Goal: Task Accomplishment & Management: Complete application form

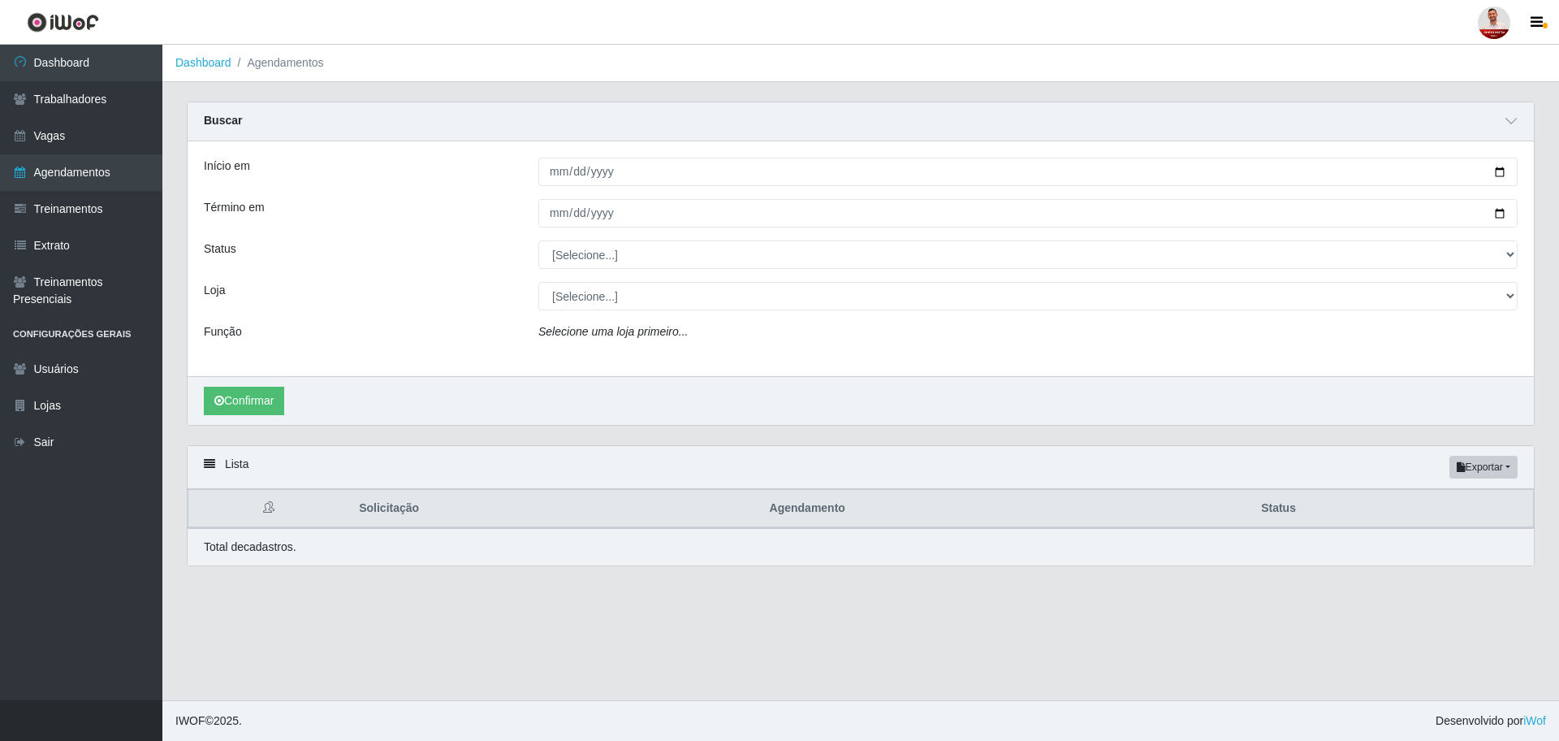
click at [633, 179] on input "Início em" at bounding box center [1027, 172] width 979 height 28
click at [1510, 166] on input "Início em" at bounding box center [1027, 172] width 979 height 28
click at [1497, 177] on input "Início em" at bounding box center [1027, 172] width 979 height 28
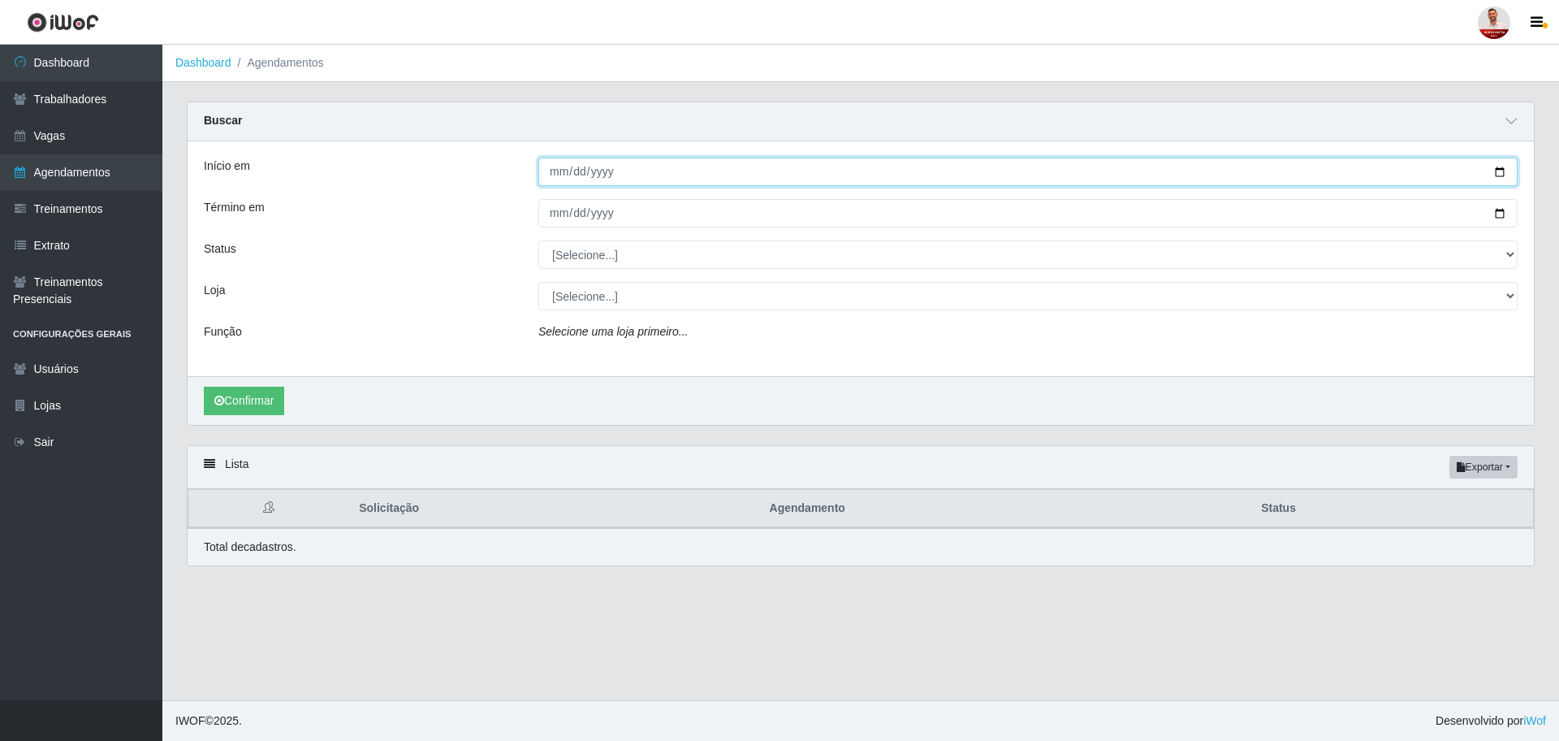
click at [1506, 178] on input "Início em" at bounding box center [1027, 172] width 979 height 28
type input "[DATE]"
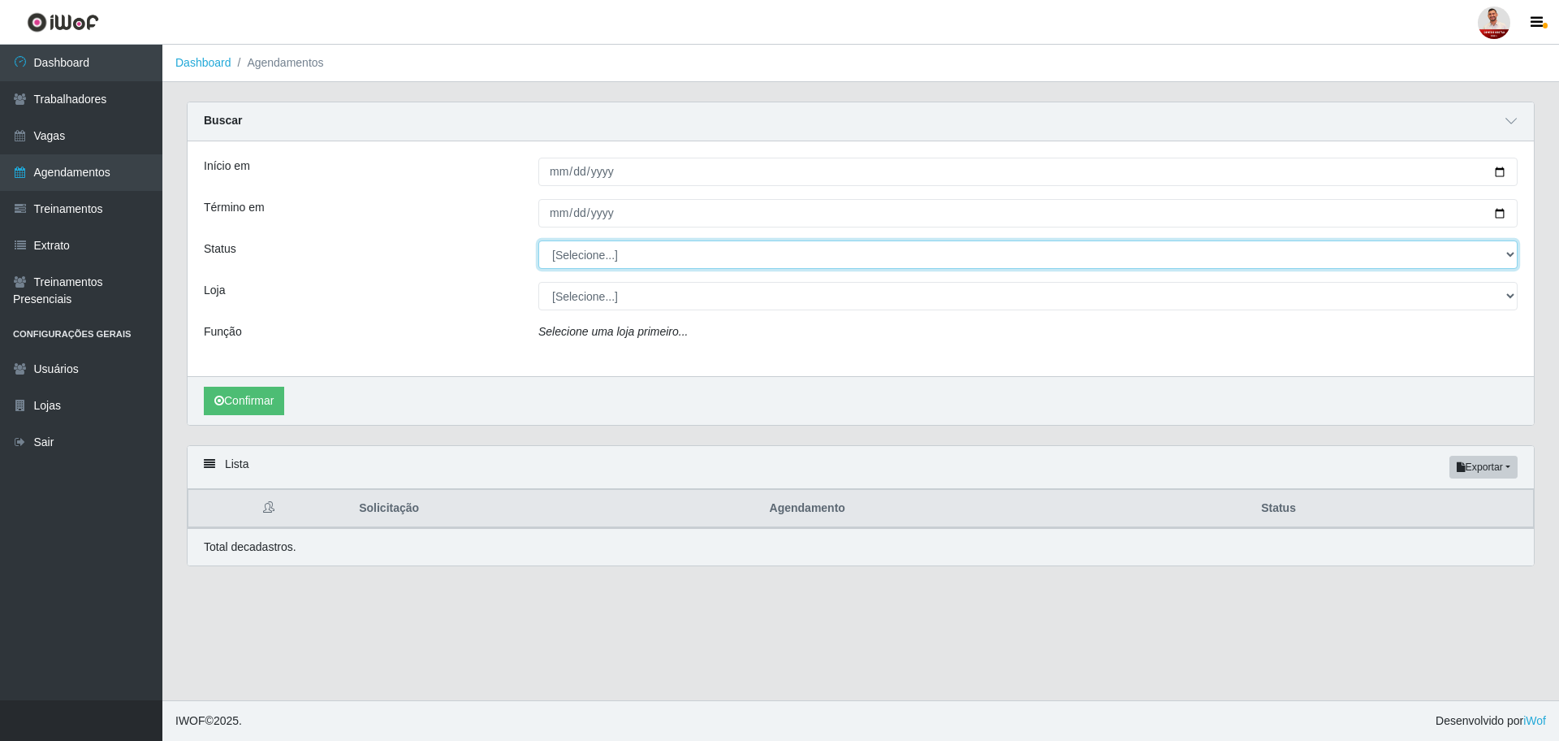
click at [1509, 257] on select "[Selecione...] AGENDADO AGUARDANDO LIBERAR EM ANDAMENTO EM REVISÃO FINALIZADO C…" at bounding box center [1027, 254] width 979 height 28
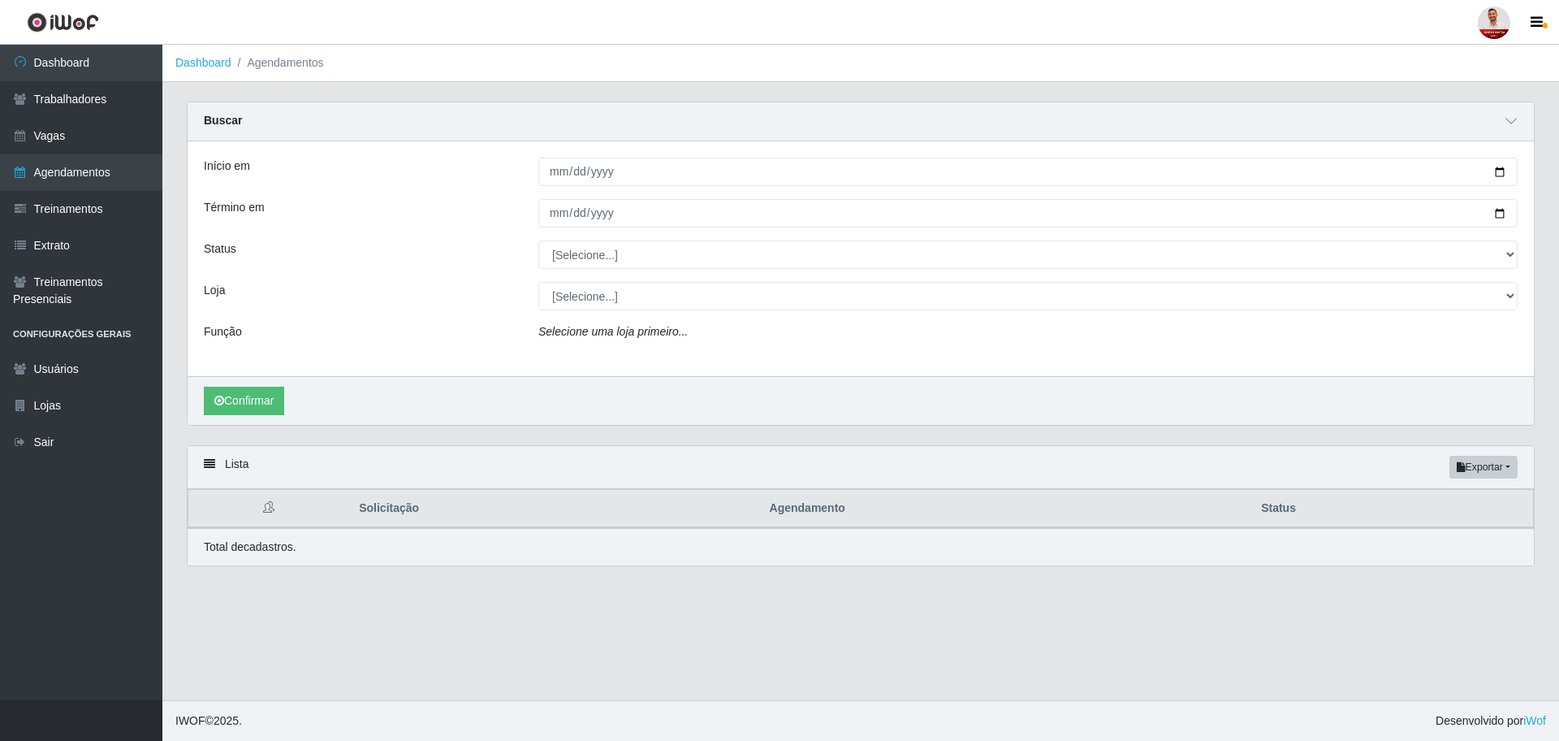
click at [446, 263] on div "Status" at bounding box center [359, 254] width 335 height 28
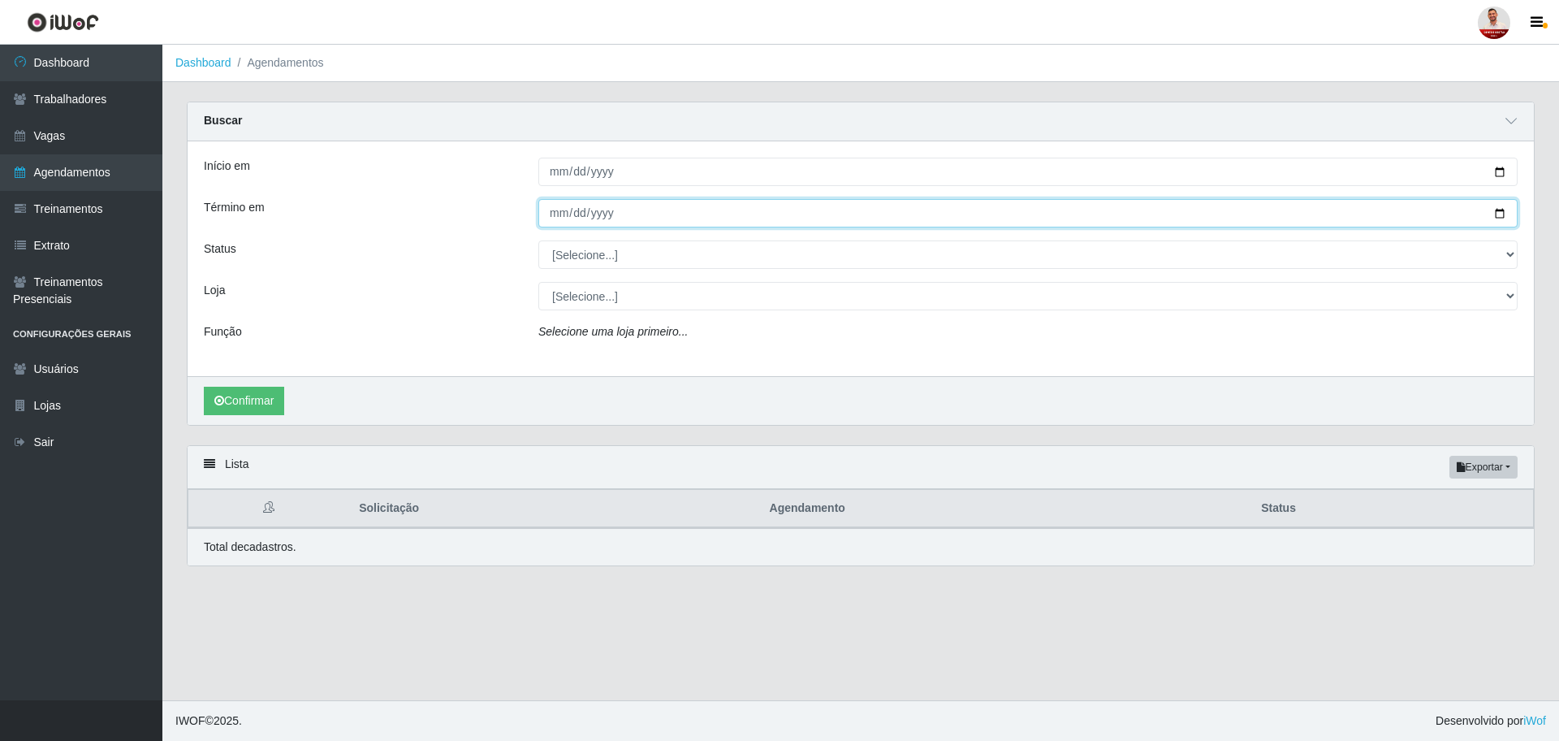
click at [1502, 213] on input "Término em" at bounding box center [1027, 213] width 979 height 28
type input "[DATE]"
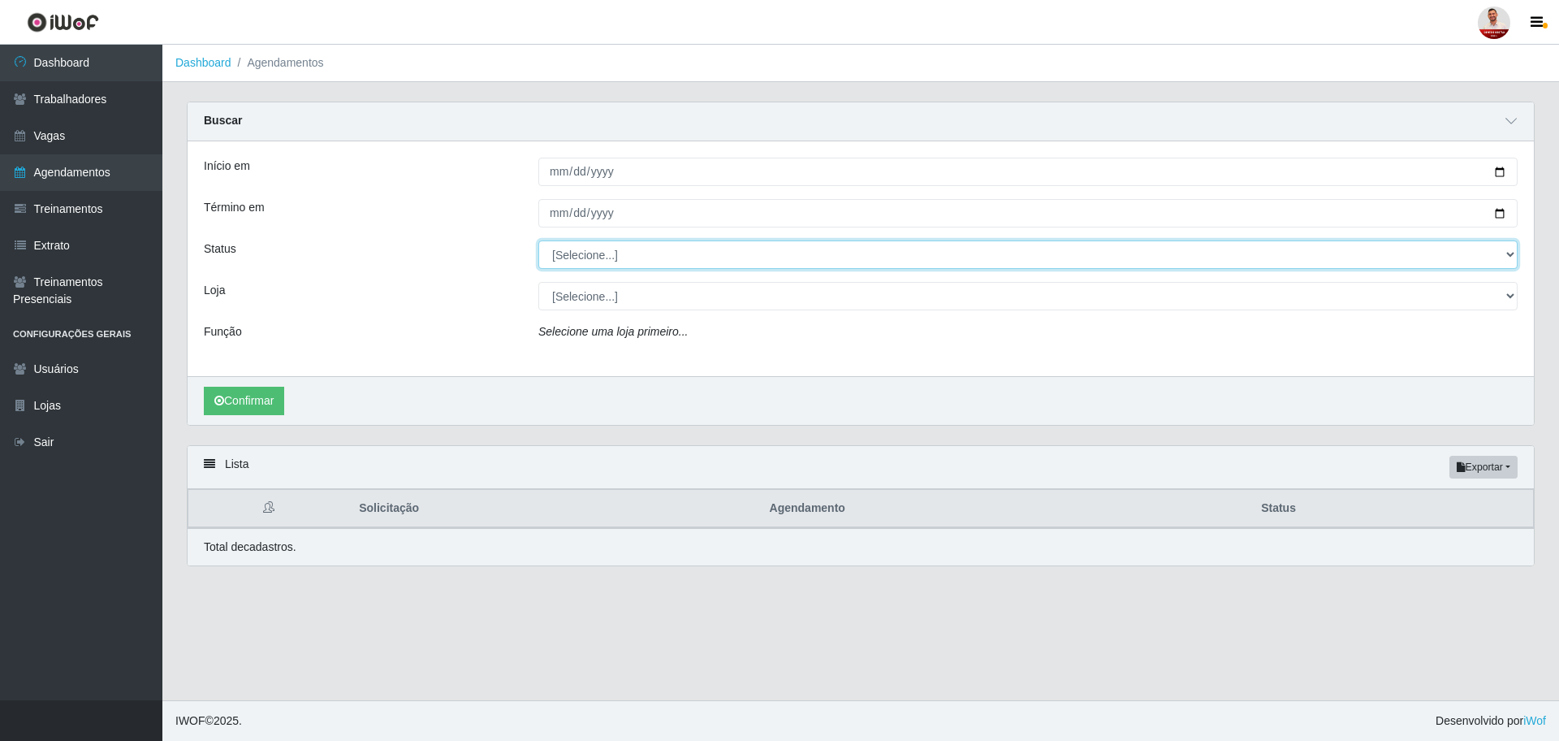
click at [1508, 256] on select "[Selecione...] AGENDADO AGUARDANDO LIBERAR EM ANDAMENTO EM REVISÃO FINALIZADO C…" at bounding box center [1027, 254] width 979 height 28
select select "AGENDADO"
click at [538, 241] on select "[Selecione...] AGENDADO AGUARDANDO LIBERAR EM ANDAMENTO EM REVISÃO FINALIZADO C…" at bounding box center [1027, 254] width 979 height 28
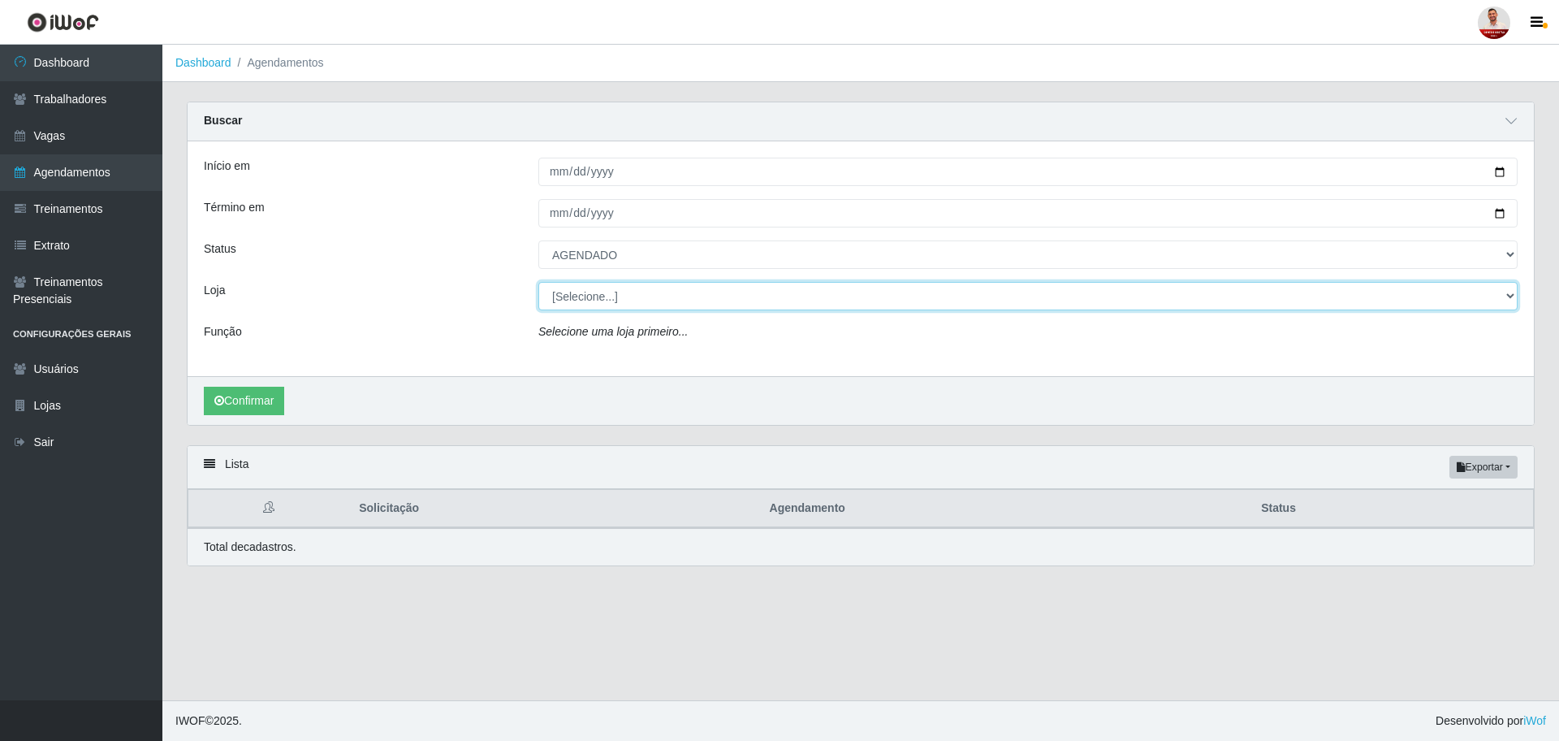
click at [1517, 297] on select "[Selecione...] Hiper [GEOGRAPHIC_DATA] - [GEOGRAPHIC_DATA] Hiper Queiroz - Boa …" at bounding box center [1027, 296] width 979 height 28
select select "464"
click at [538, 283] on select "[Selecione...] Hiper [GEOGRAPHIC_DATA] - [GEOGRAPHIC_DATA] Hiper Queiroz - Boa …" at bounding box center [1027, 296] width 979 height 28
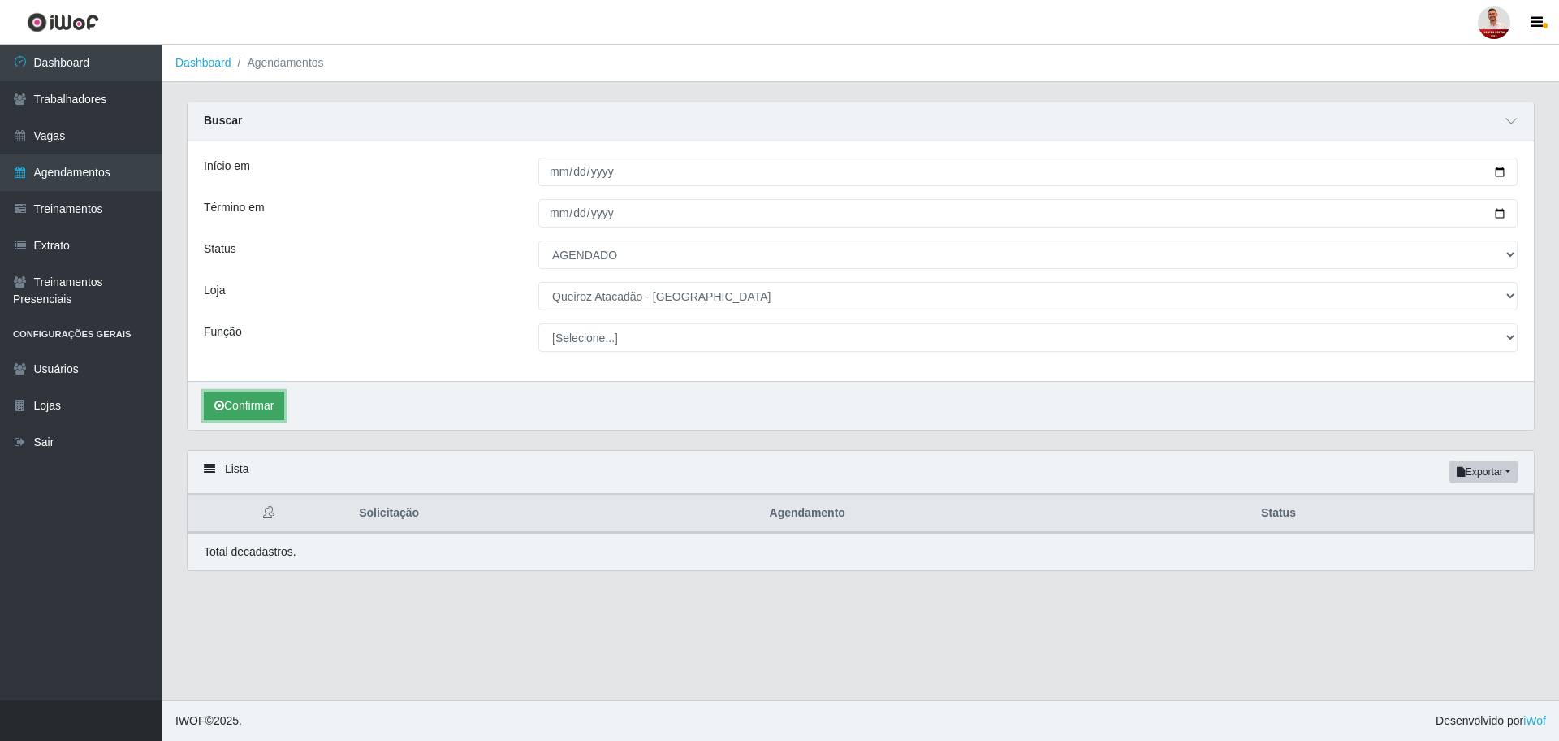
click at [263, 403] on button "Confirmar" at bounding box center [244, 405] width 80 height 28
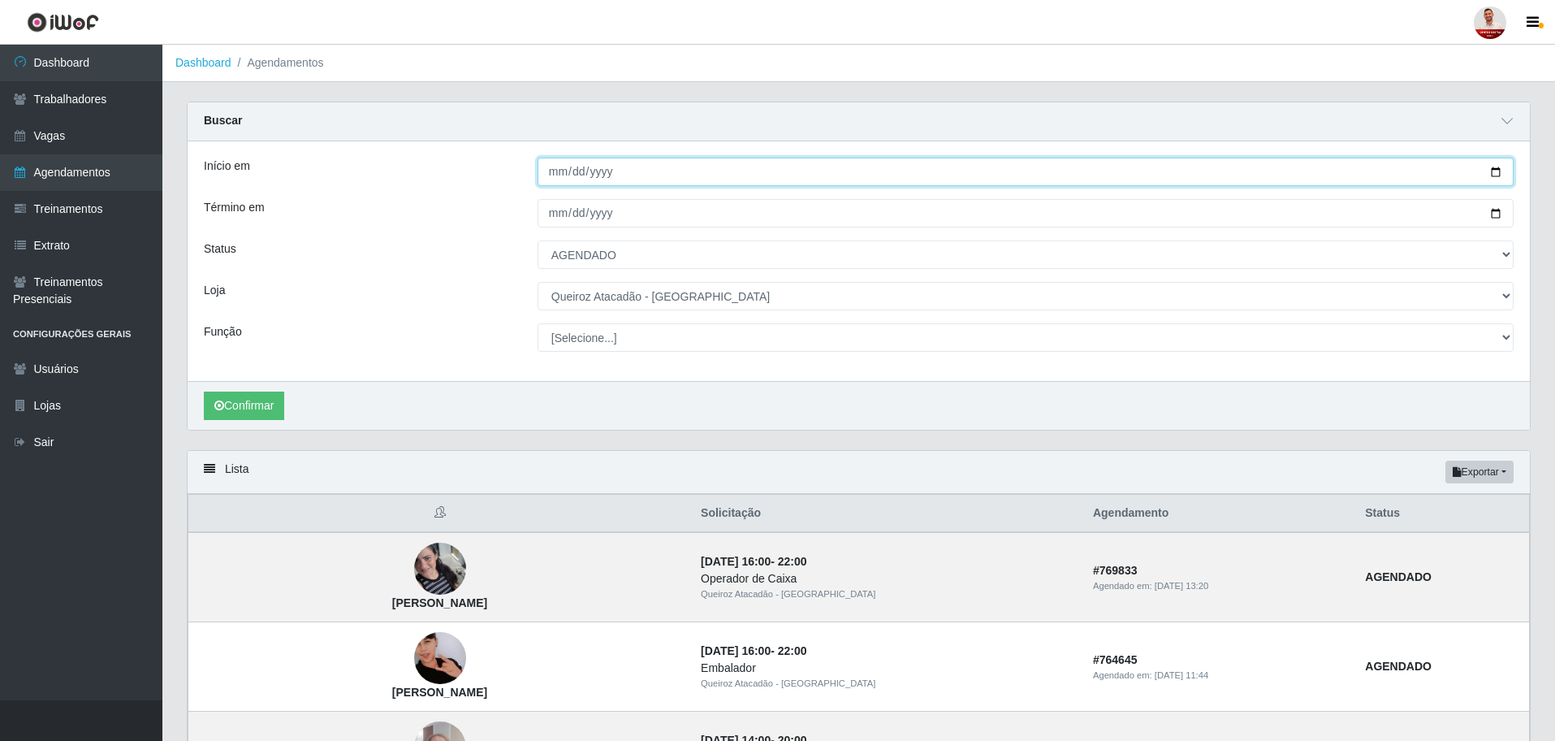
click at [1509, 174] on input "[DATE]" at bounding box center [1026, 172] width 976 height 28
click at [1503, 180] on input "[DATE]" at bounding box center [1026, 172] width 976 height 28
click at [1497, 175] on input "[DATE]" at bounding box center [1026, 172] width 976 height 28
type input "[DATE]"
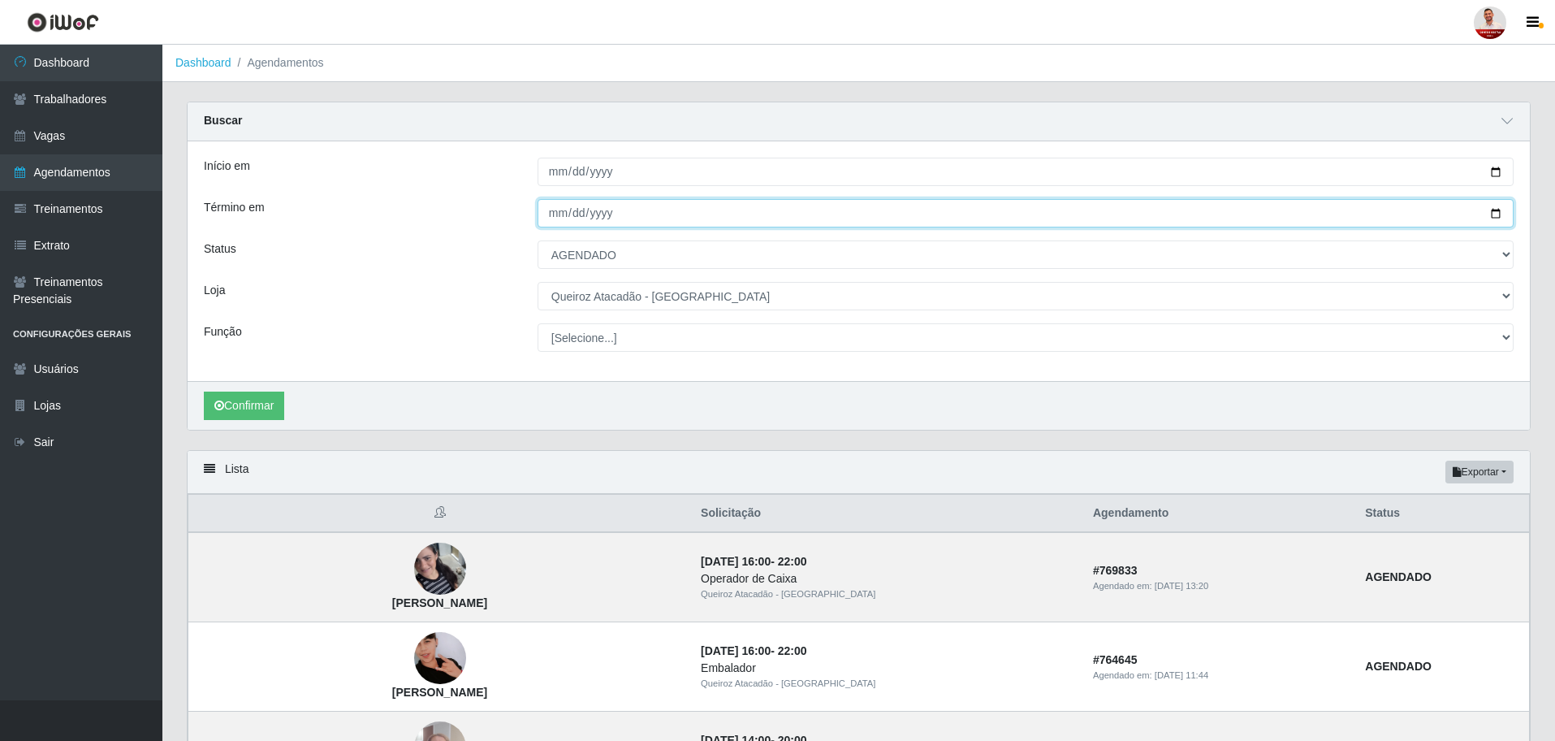
click at [1508, 213] on input "[DATE]" at bounding box center [1026, 213] width 976 height 28
click at [1497, 214] on input "[DATE]" at bounding box center [1026, 213] width 976 height 28
type input "[DATE]"
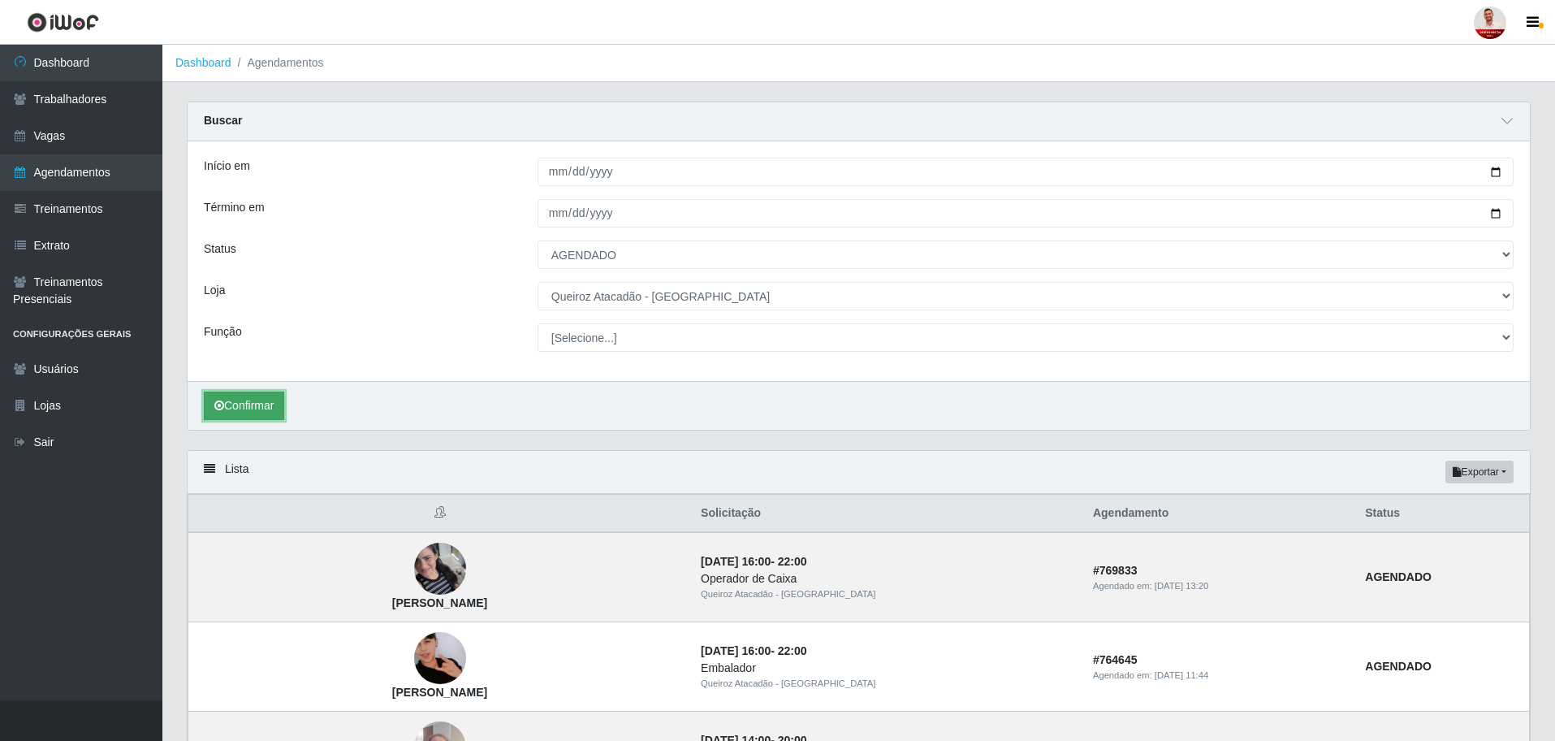
click at [258, 402] on button "Confirmar" at bounding box center [244, 405] width 80 height 28
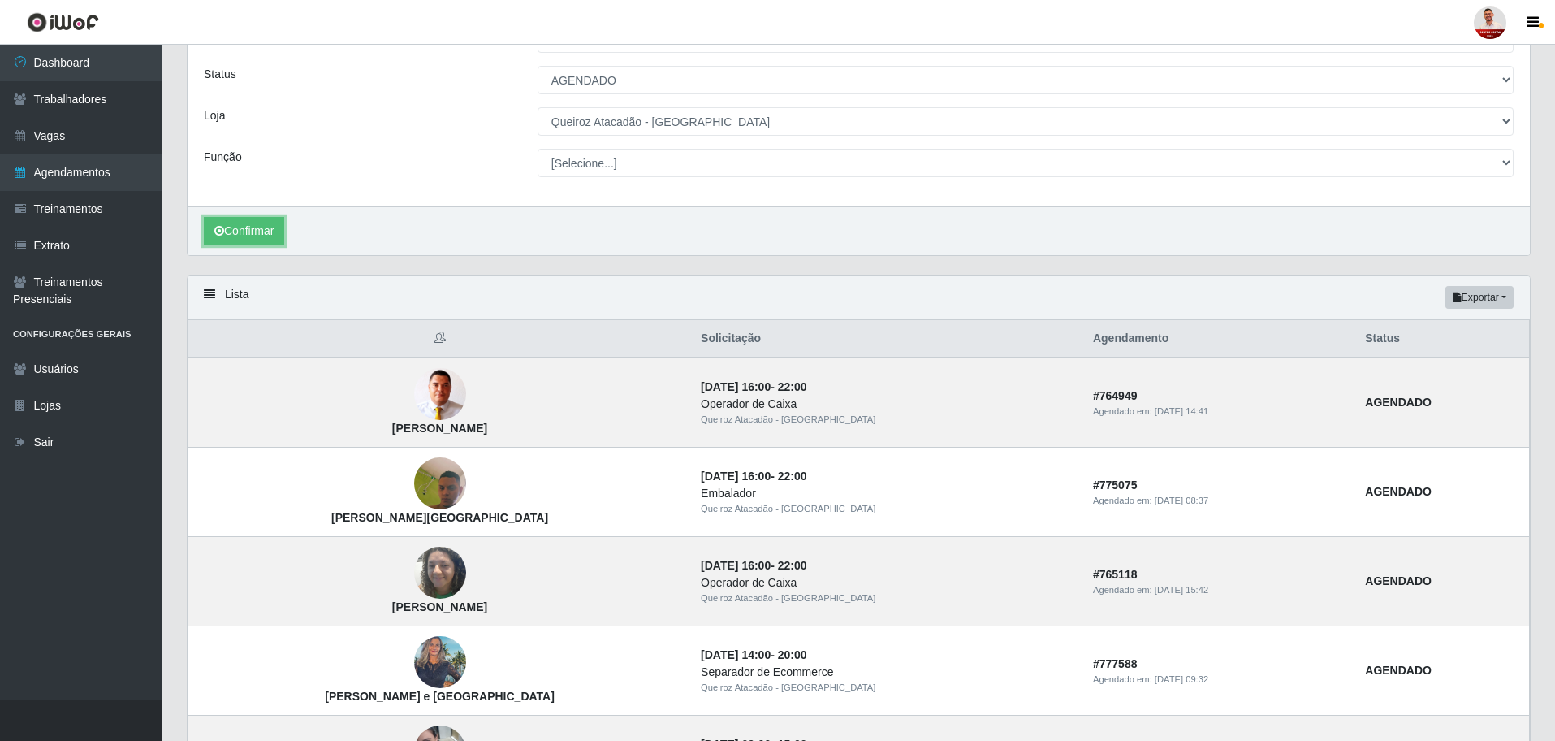
scroll to position [102, 0]
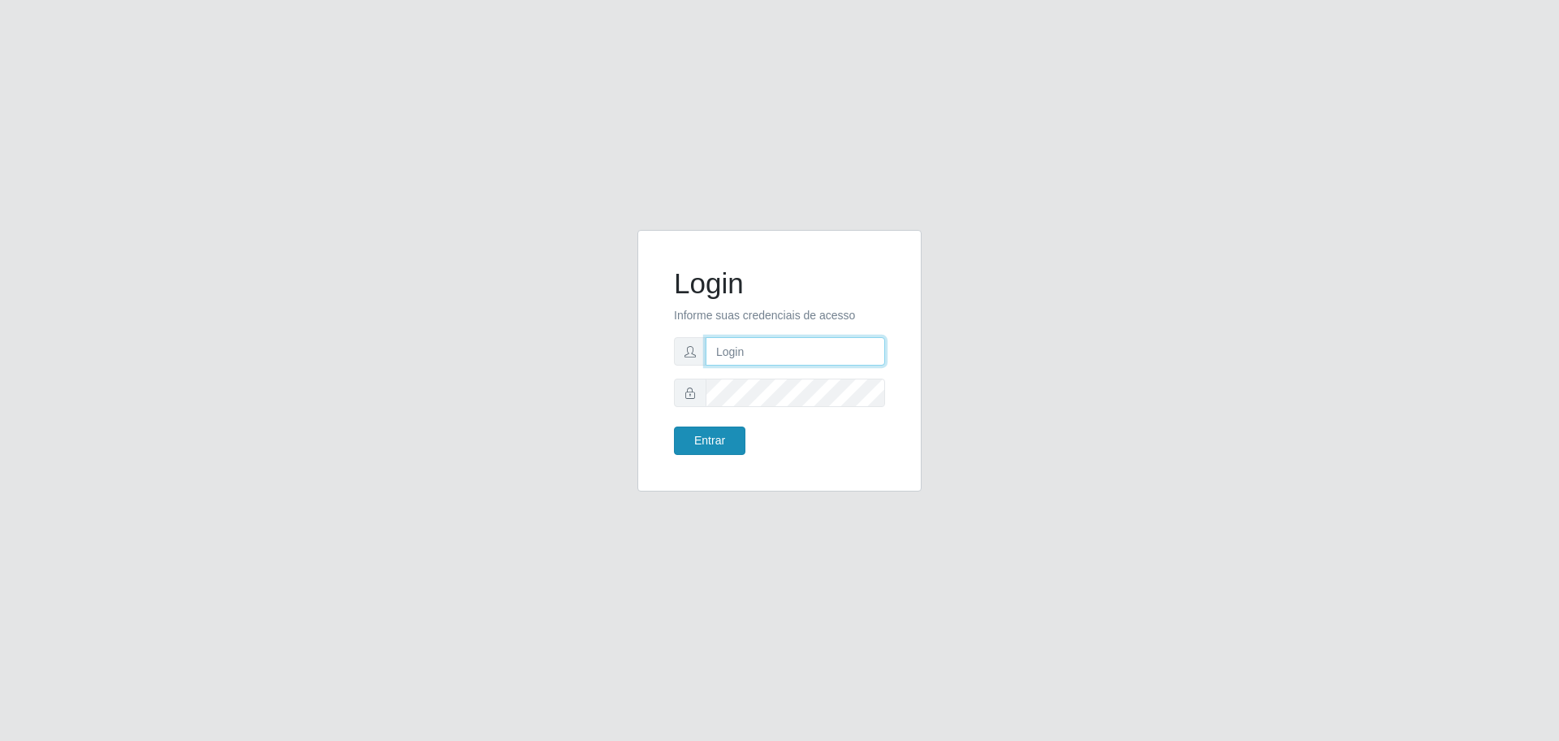
type input "romulo.sousa@grupoqrz.com.br"
click at [724, 440] on button "Entrar" at bounding box center [709, 440] width 71 height 28
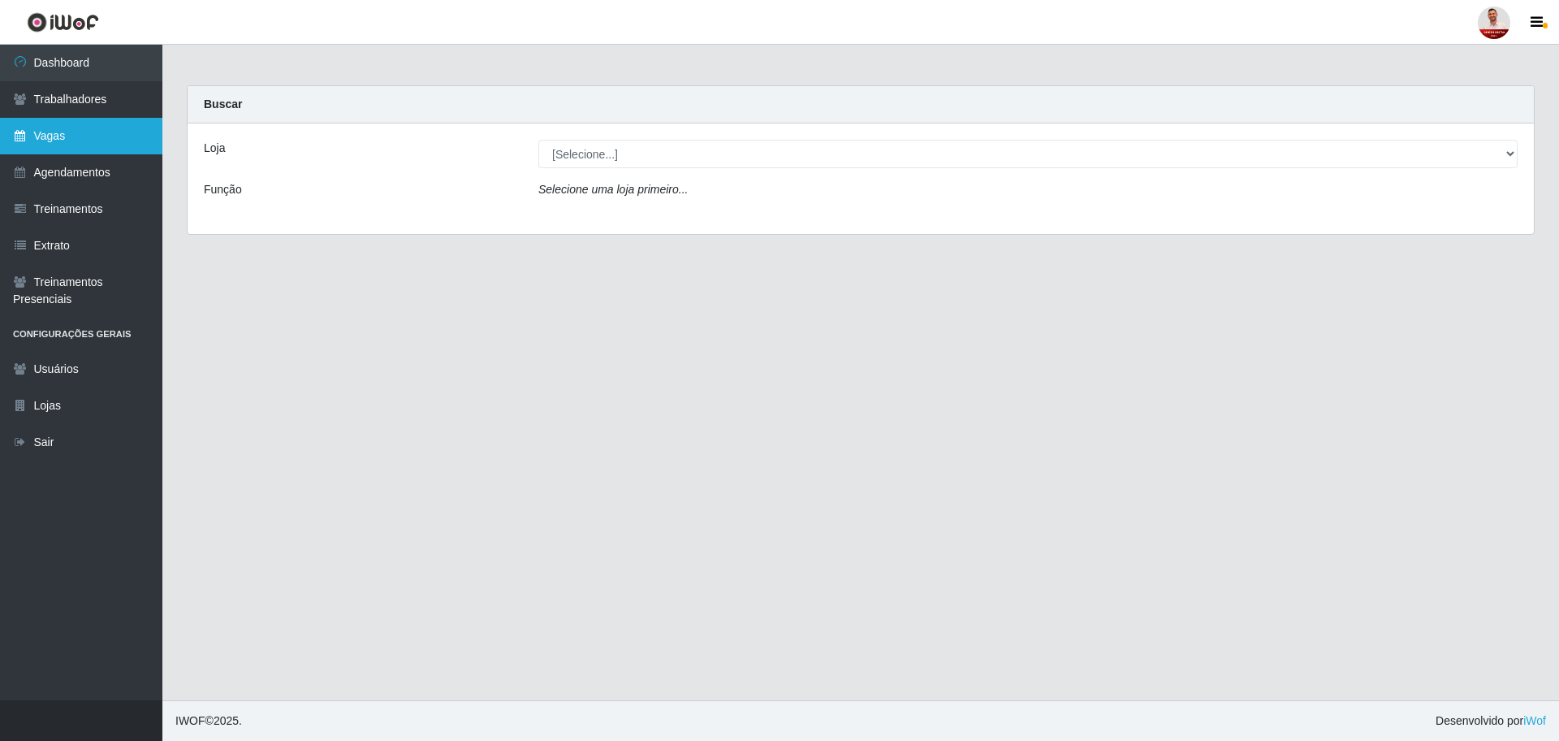
click at [69, 140] on link "Vagas" at bounding box center [81, 136] width 162 height 37
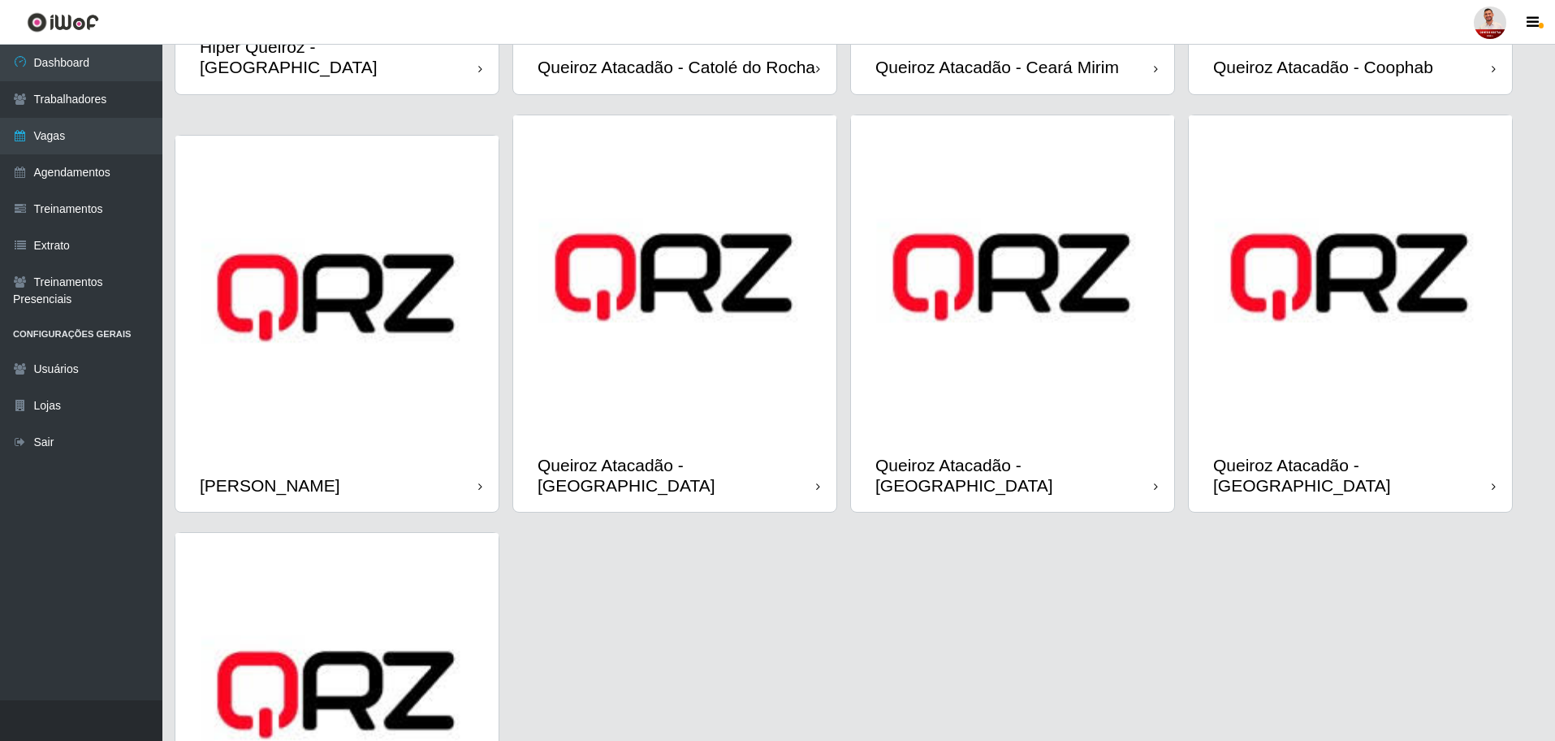
scroll to position [812, 0]
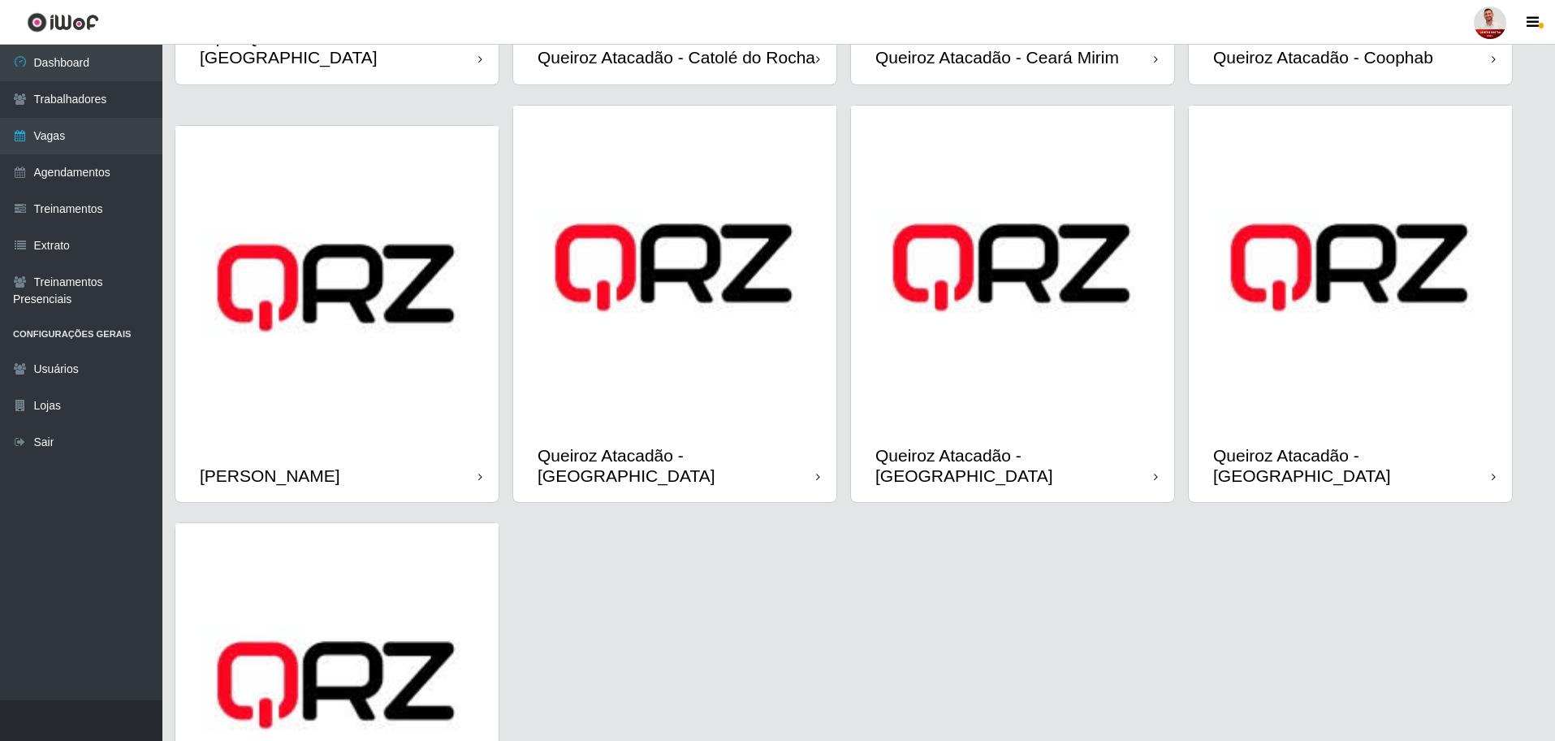
click at [1078, 458] on div "Queiroz Atacadão - [GEOGRAPHIC_DATA]" at bounding box center [1014, 465] width 279 height 41
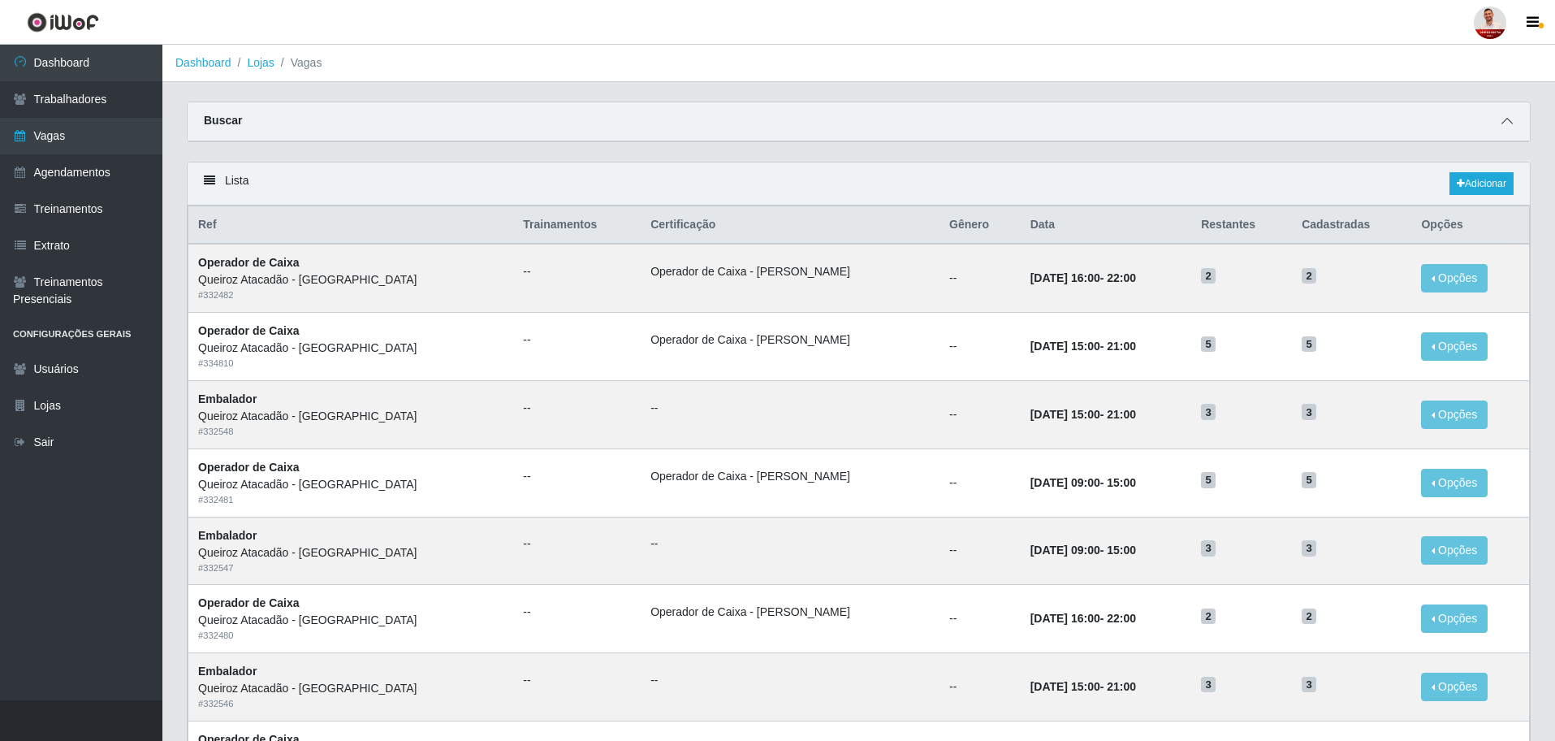
click at [1504, 123] on icon at bounding box center [1507, 120] width 11 height 11
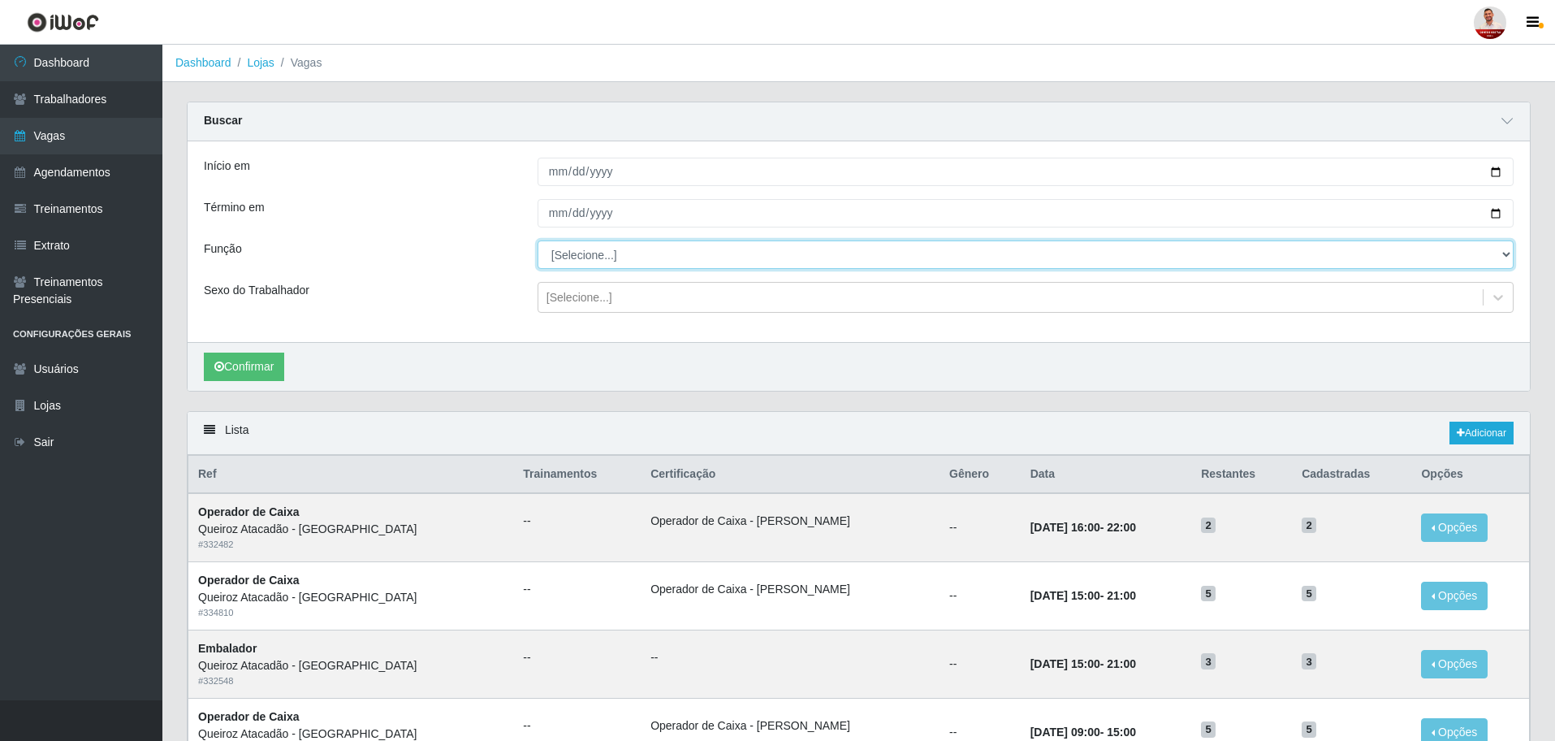
click at [681, 257] on select "[Selecione...] Auxiliar de Depósito Auxiliar de Depósito + Auxiliar de Depósito…" at bounding box center [1026, 254] width 976 height 28
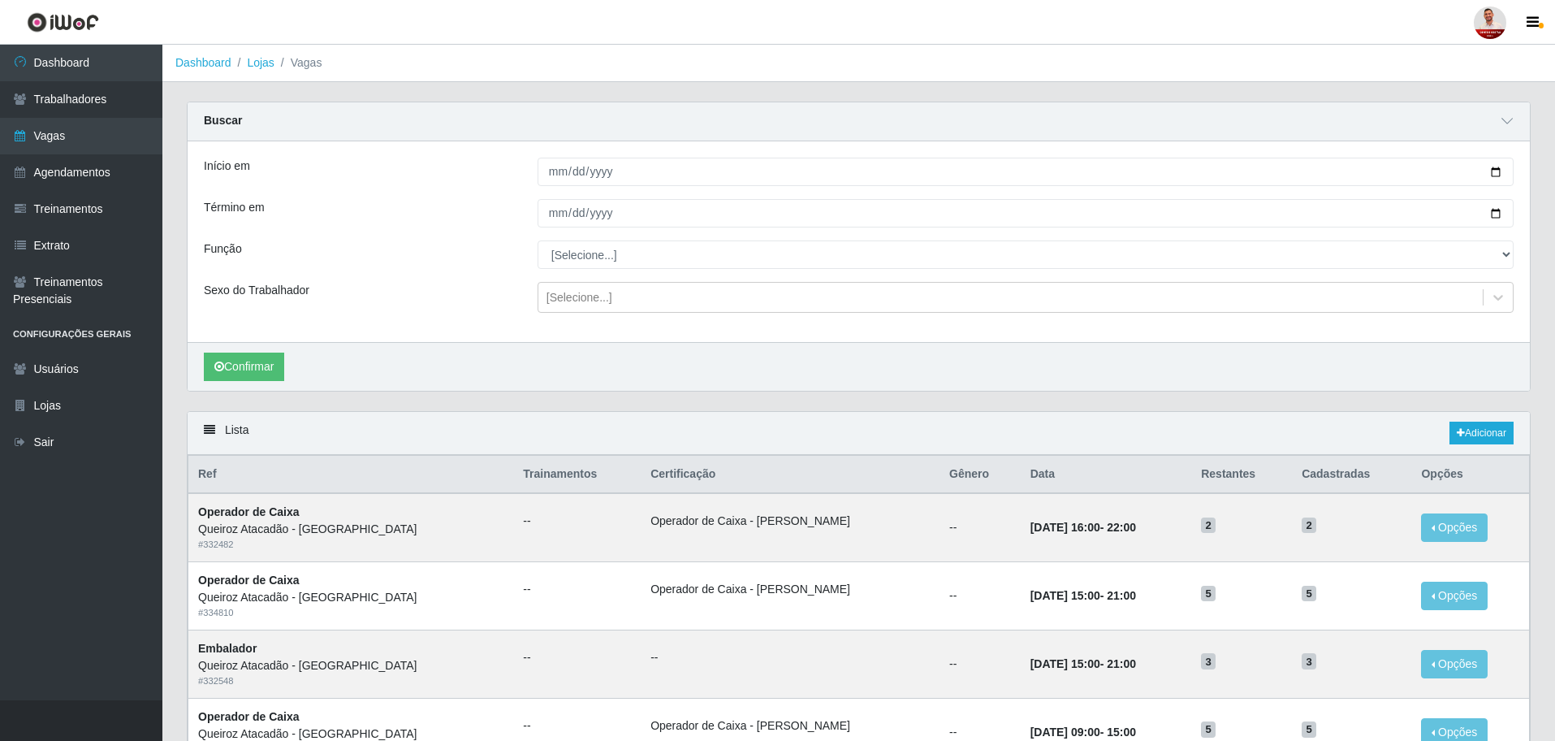
click at [439, 299] on div "Sexo do Trabalhador" at bounding box center [359, 297] width 334 height 31
click at [556, 297] on div "[Selecione...]" at bounding box center [580, 297] width 66 height 17
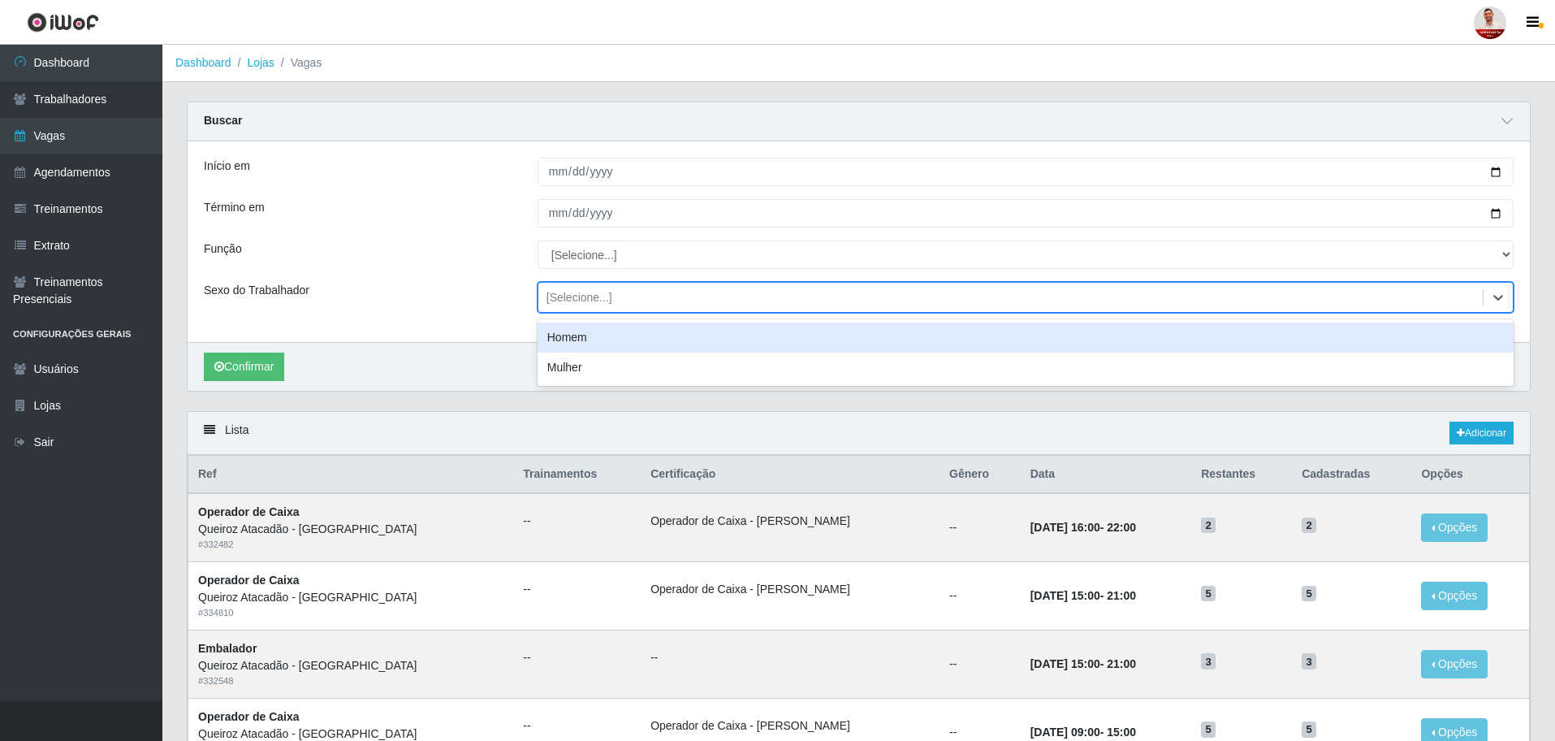
click at [477, 289] on div "Sexo do Trabalhador" at bounding box center [359, 297] width 334 height 31
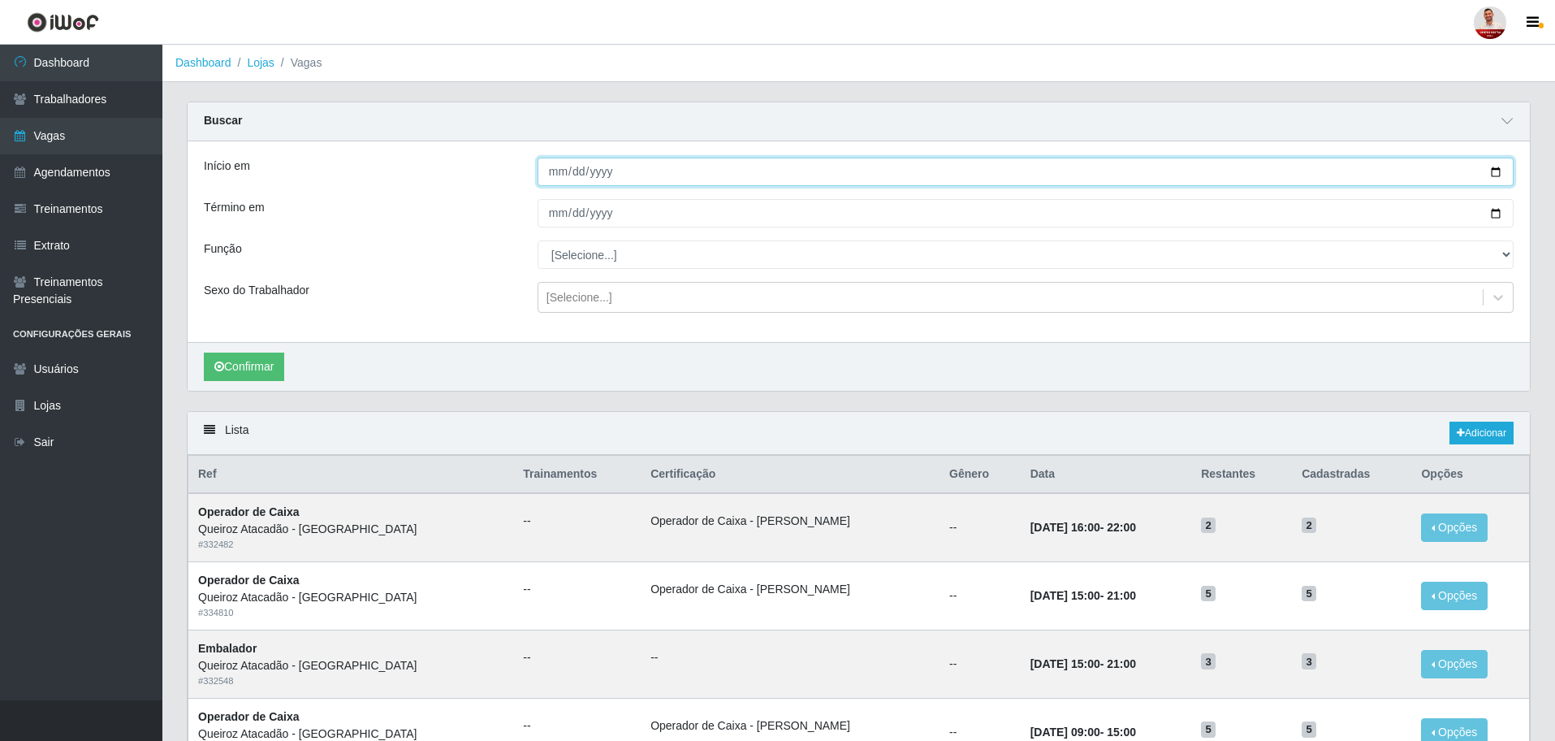
click at [1498, 168] on input "Início em" at bounding box center [1026, 172] width 976 height 28
type input "[DATE]"
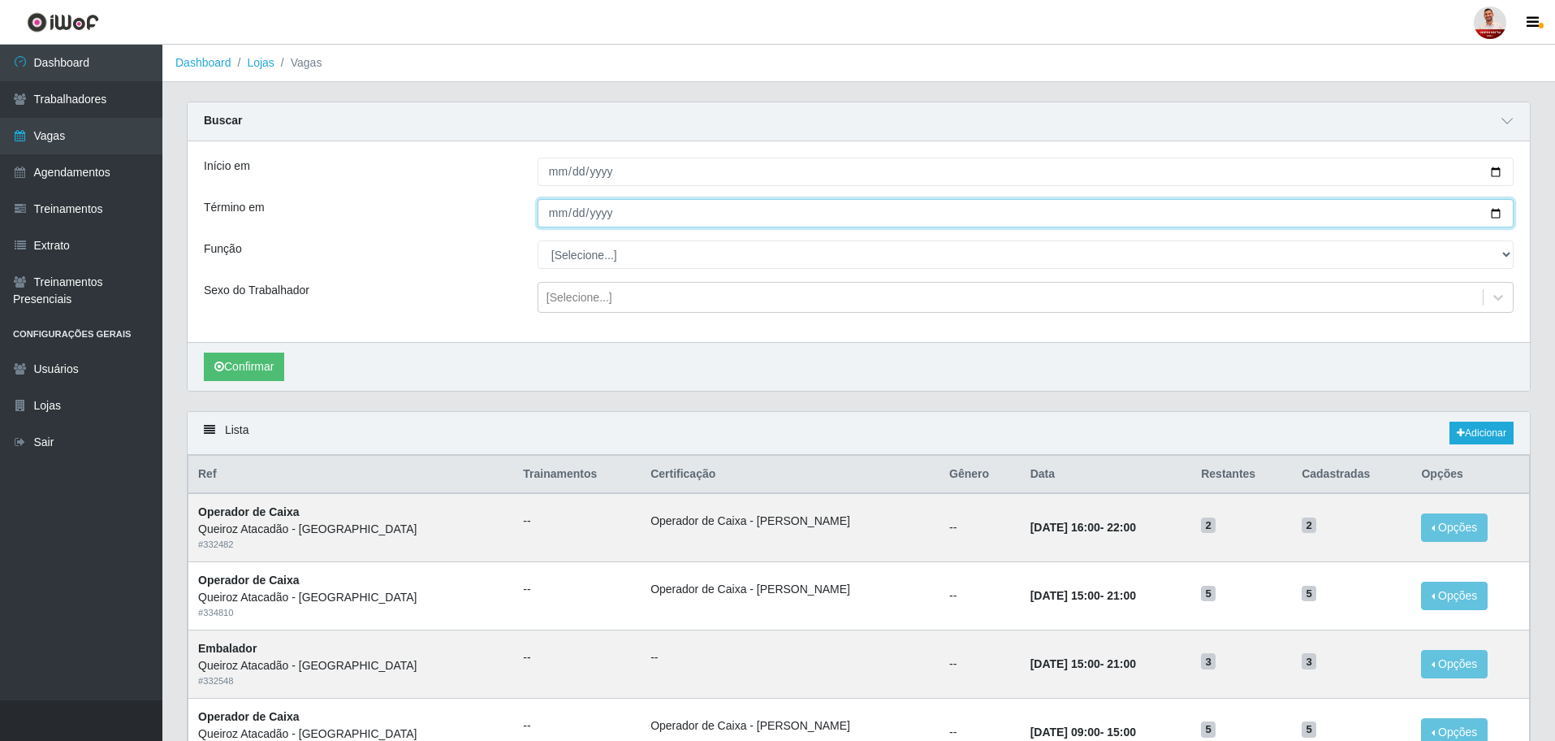
click at [1489, 211] on input "Término em" at bounding box center [1026, 213] width 976 height 28
type input "[DATE]"
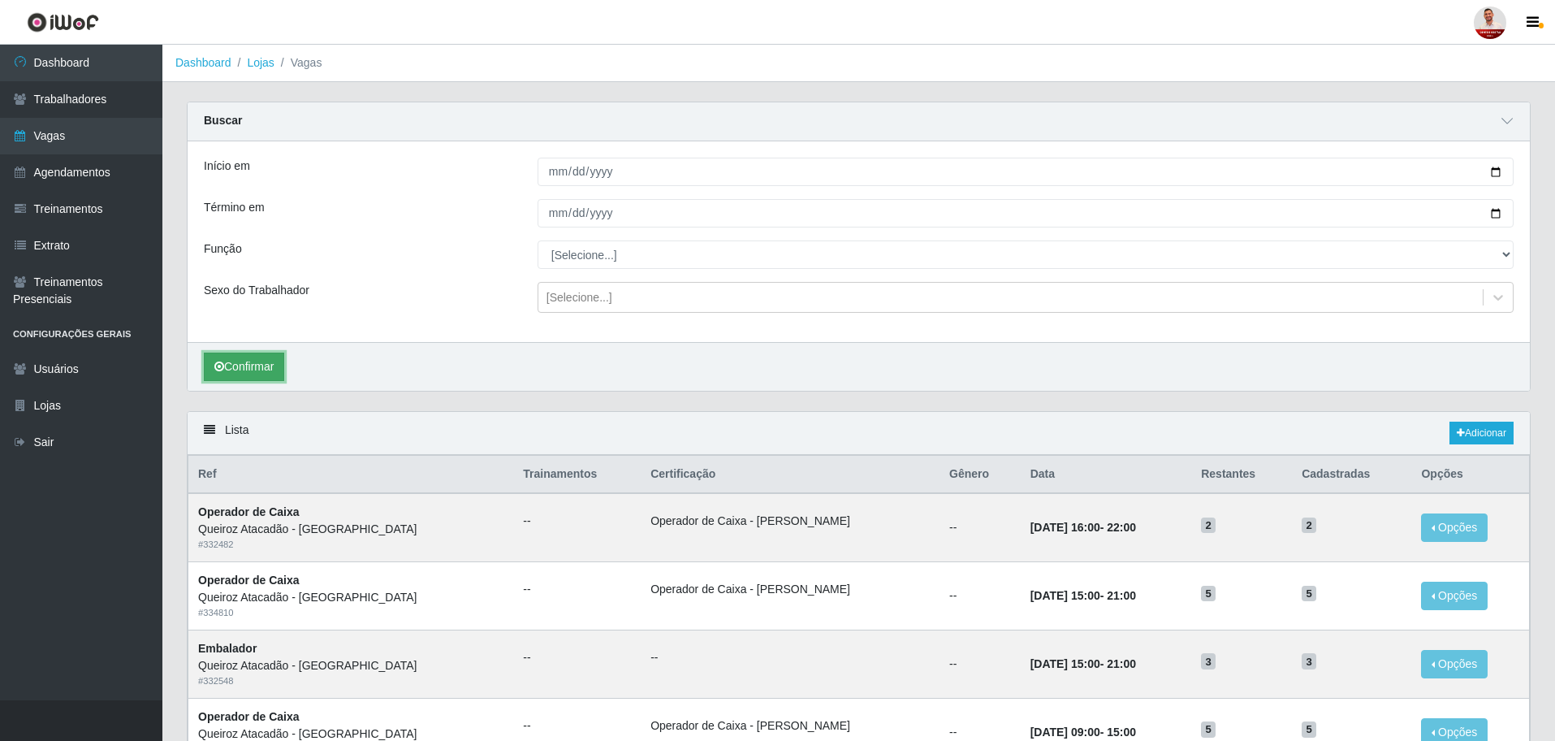
click at [270, 377] on button "Confirmar" at bounding box center [244, 366] width 80 height 28
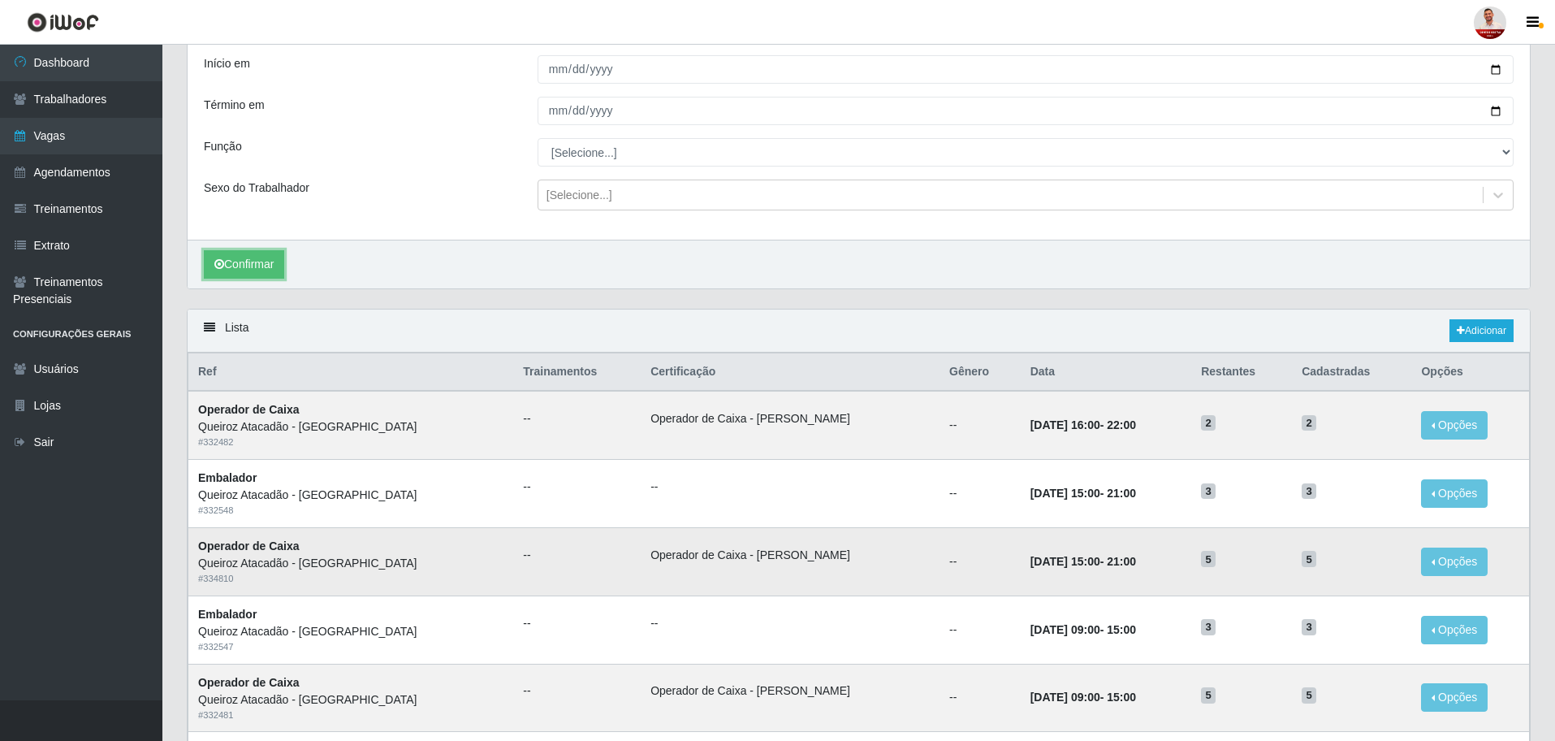
scroll to position [102, 0]
